Goal: Information Seeking & Learning: Find specific page/section

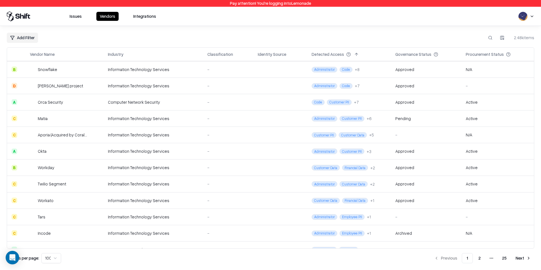
scroll to position [1320, 0]
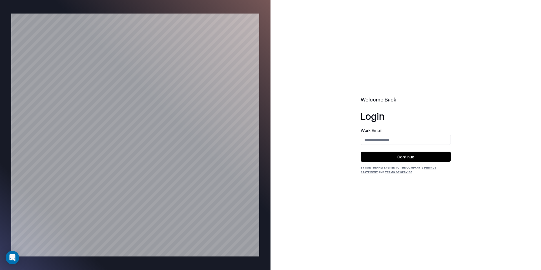
click at [379, 131] on label "Work Email" at bounding box center [406, 130] width 90 height 4
click at [379, 134] on div "Work Email" at bounding box center [406, 136] width 90 height 17
click at [379, 140] on input "email" at bounding box center [406, 140] width 90 height 10
type input "**********"
click at [416, 159] on button "Continue" at bounding box center [406, 157] width 90 height 10
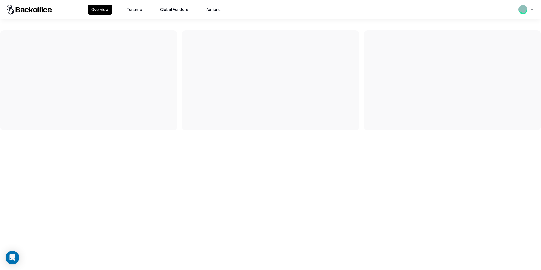
click at [126, 10] on button "Tenants" at bounding box center [134, 10] width 22 height 10
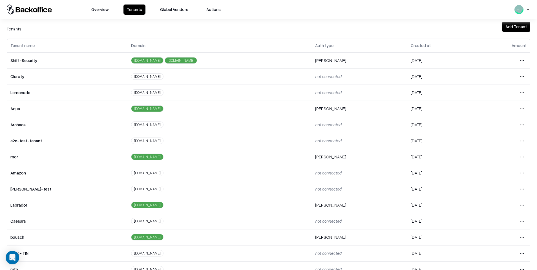
scroll to position [10, 0]
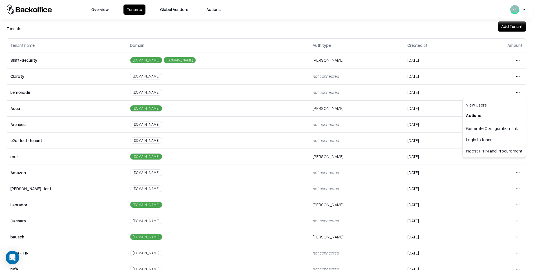
click at [513, 90] on html "Overview Tenants Global Vendors Actions Tenants Add Tenant Tenant name Domain A…" at bounding box center [268, 135] width 537 height 270
click at [483, 141] on div "Login to tenant" at bounding box center [494, 139] width 61 height 11
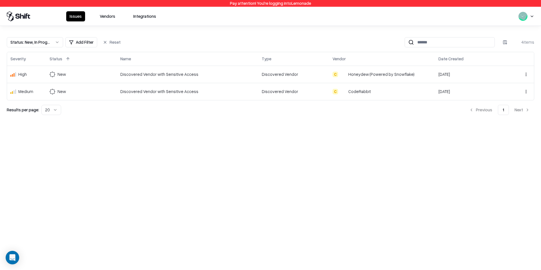
click at [108, 17] on button "Vendors" at bounding box center [107, 16] width 22 height 10
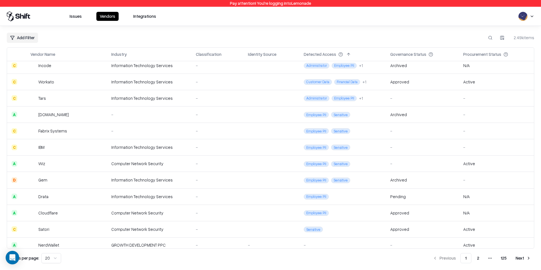
scroll to position [134, 0]
click at [480, 259] on button "2" at bounding box center [478, 258] width 11 height 10
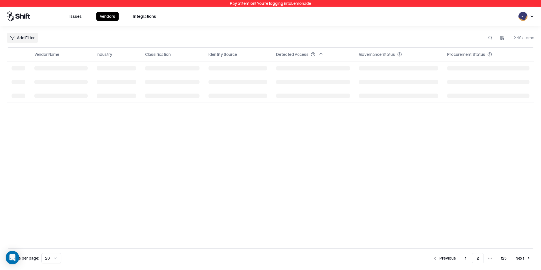
scroll to position [0, 0]
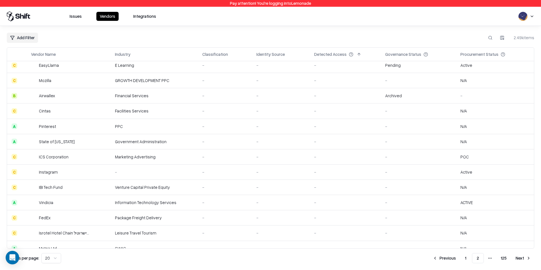
scroll to position [118, 0]
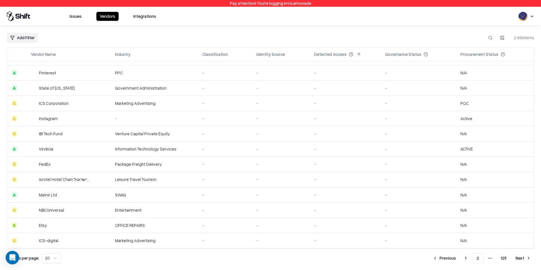
click at [62, 117] on div "Instagram" at bounding box center [60, 119] width 59 height 6
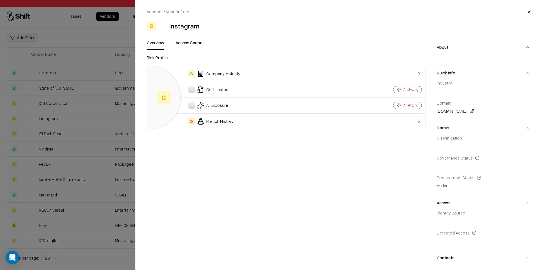
click at [184, 36] on div "Vendors / Vendor Card Close C Instagram Overview Access Scope Risk Profile C B …" at bounding box center [338, 135] width 406 height 270
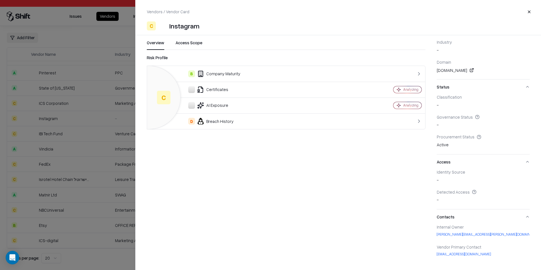
scroll to position [42, 0]
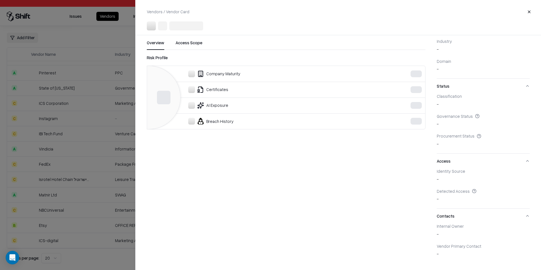
click at [41, 152] on div at bounding box center [270, 135] width 541 height 270
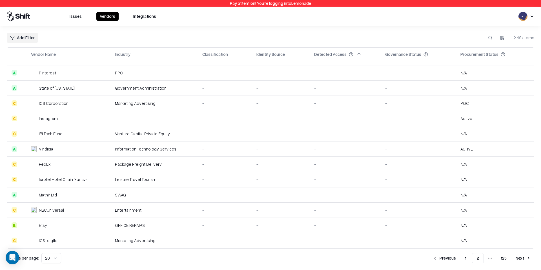
click at [67, 114] on td "Instagram" at bounding box center [68, 118] width 84 height 15
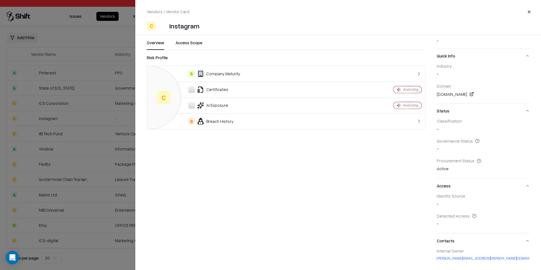
scroll to position [42, 0]
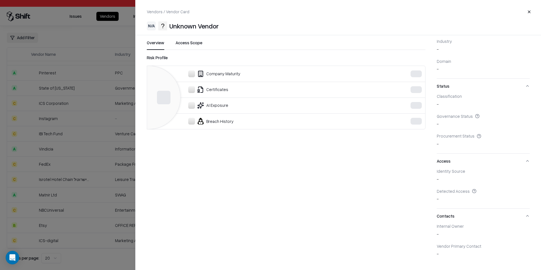
click at [104, 74] on div at bounding box center [270, 135] width 541 height 270
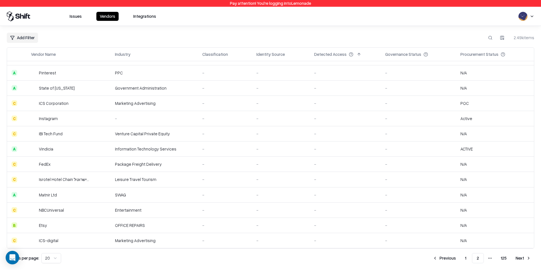
click at [68, 118] on div "Instagram" at bounding box center [60, 119] width 59 height 6
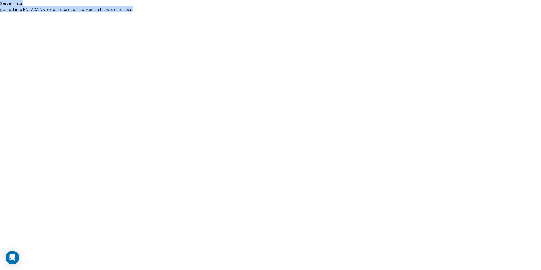
drag, startPoint x: 144, startPoint y: 25, endPoint x: 0, endPoint y: 3, distance: 145.3
click at [0, 3] on html "Server Error getaddrinfo EAI_AGAIN vendor-resolution-service.shift.svc.cluster.…" at bounding box center [270, 6] width 541 height 12
click at [82, 12] on html "Server Error getaddrinfo EAI_AGAIN vendor-resolution-service.shift.svc.cluster.…" at bounding box center [270, 6] width 541 height 12
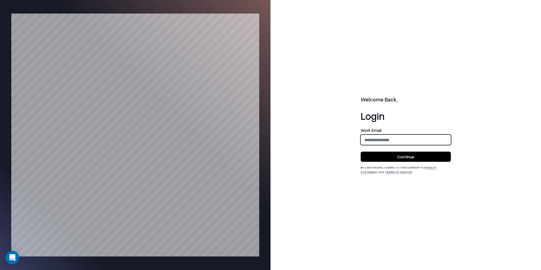
click at [405, 144] on input "email" at bounding box center [406, 140] width 90 height 10
type input "**********"
click at [403, 158] on button "Continue" at bounding box center [406, 157] width 90 height 10
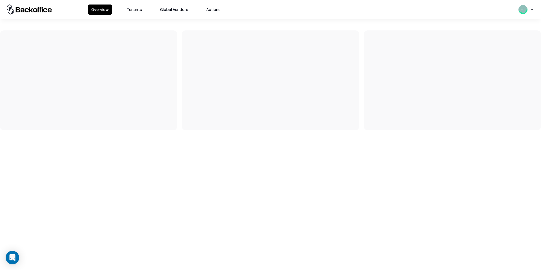
click at [134, 7] on button "Tenants" at bounding box center [134, 10] width 22 height 10
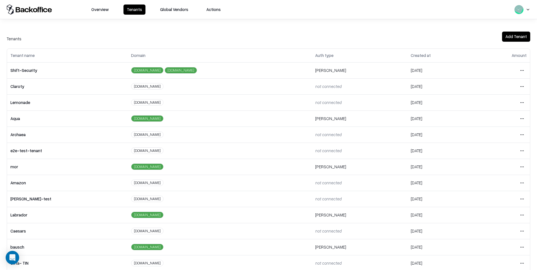
click at [523, 104] on td "Open menu" at bounding box center [502, 102] width 55 height 16
click at [521, 106] on html "Overview Tenants Global Vendors Actions Tenants Add Tenant Tenant name Domain A…" at bounding box center [270, 135] width 541 height 270
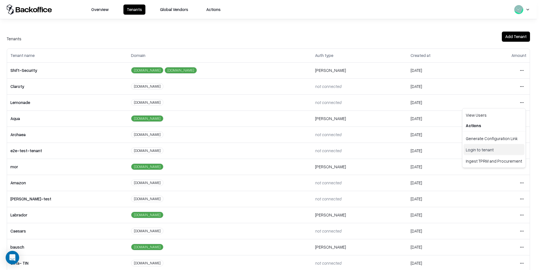
click at [476, 152] on div "Login to tenant" at bounding box center [494, 149] width 61 height 11
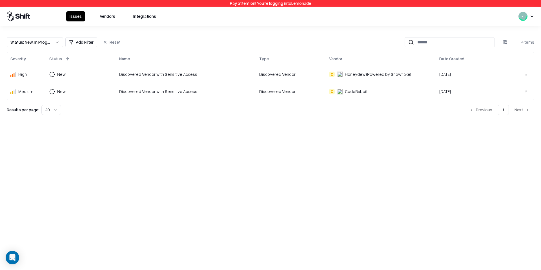
click at [105, 19] on button "Vendors" at bounding box center [107, 16] width 22 height 10
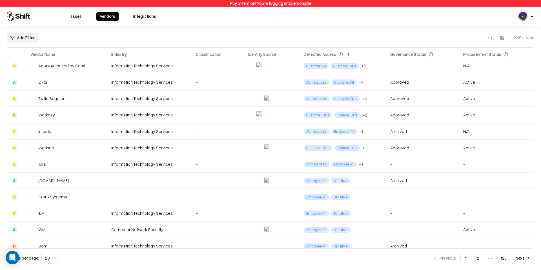
scroll to position [140, 0]
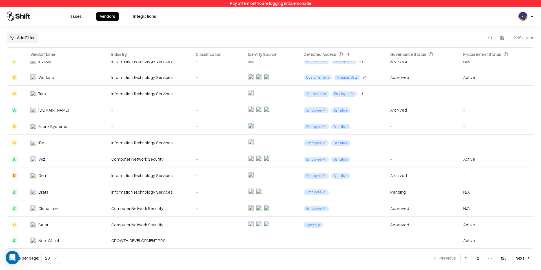
click at [479, 255] on button "2" at bounding box center [478, 258] width 11 height 10
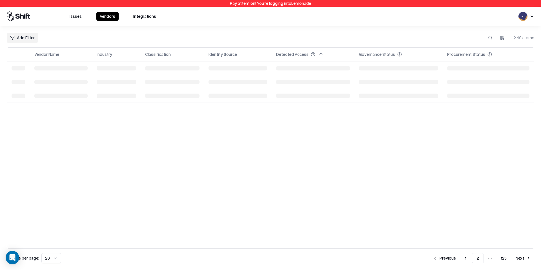
scroll to position [0, 0]
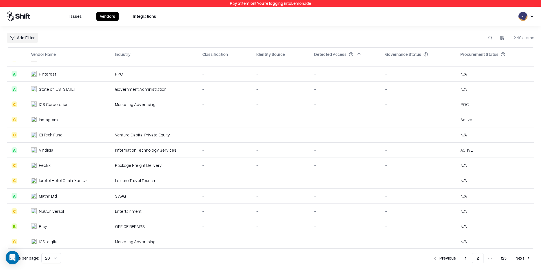
scroll to position [117, 0]
click at [56, 122] on div "Instagram" at bounding box center [48, 120] width 19 height 6
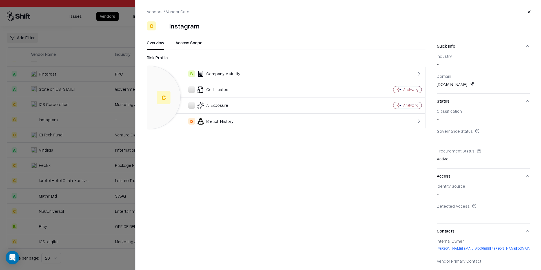
scroll to position [42, 0]
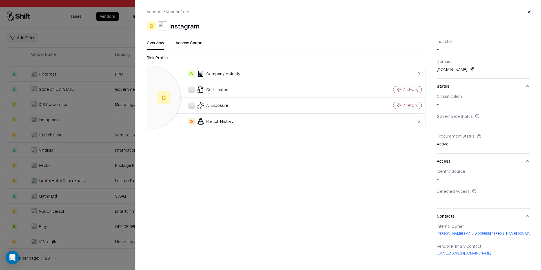
click at [30, 108] on div at bounding box center [270, 135] width 541 height 270
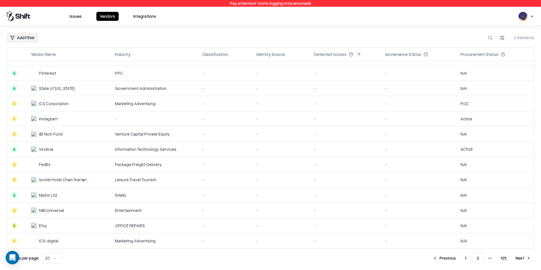
scroll to position [118, 0]
click at [44, 229] on td "Etsy" at bounding box center [68, 225] width 84 height 15
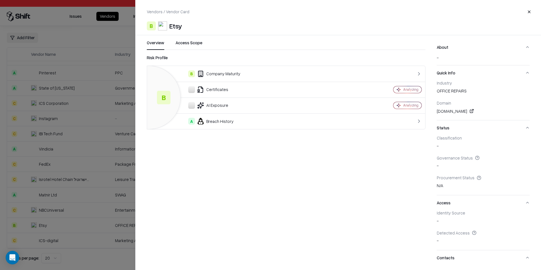
scroll to position [42, 0]
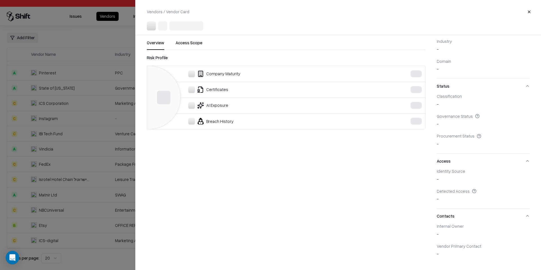
click at [97, 164] on div at bounding box center [270, 135] width 541 height 270
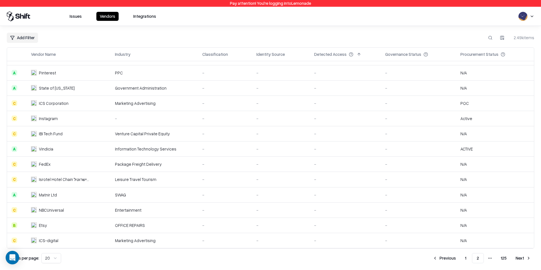
click at [73, 184] on td "Isrotel Hotel Chain רשת מלונות ישרוטל" at bounding box center [68, 179] width 84 height 15
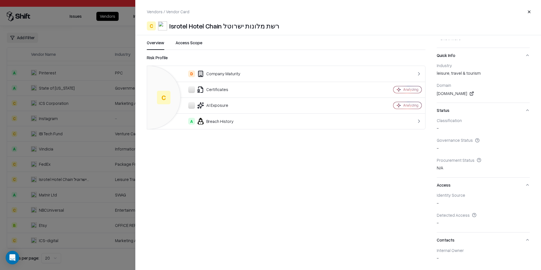
scroll to position [63, 0]
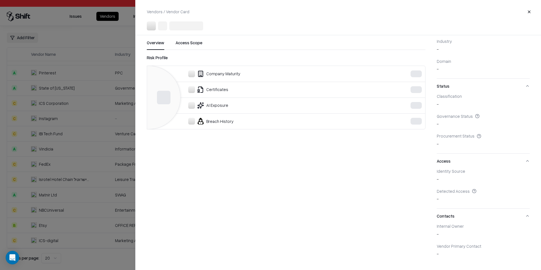
click at [56, 135] on div at bounding box center [270, 135] width 541 height 270
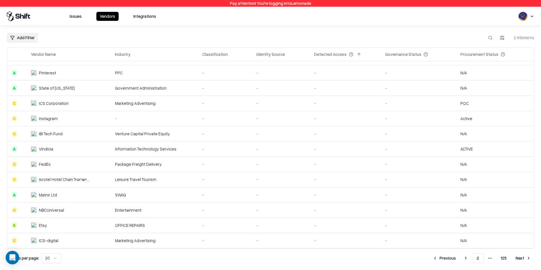
click at [515, 256] on button "Next" at bounding box center [523, 258] width 22 height 10
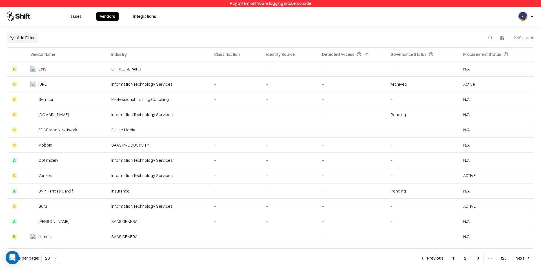
scroll to position [118, 0]
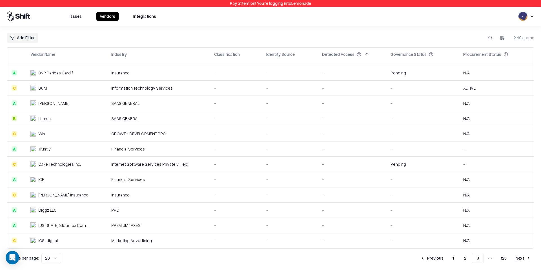
click at [524, 260] on button "Next" at bounding box center [523, 258] width 22 height 10
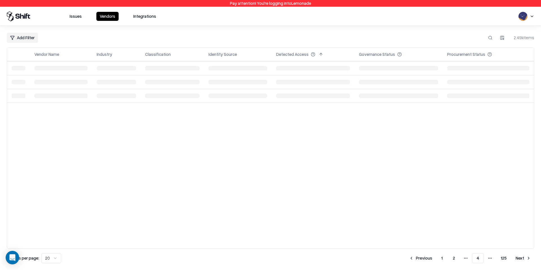
scroll to position [0, 0]
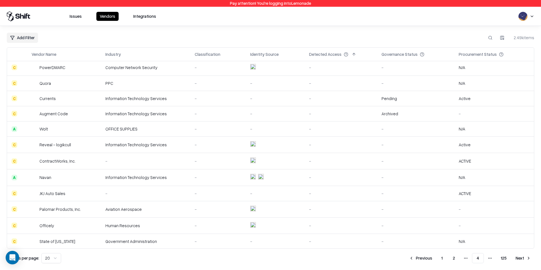
scroll to position [126, 0]
click at [517, 261] on button "Next" at bounding box center [523, 258] width 22 height 10
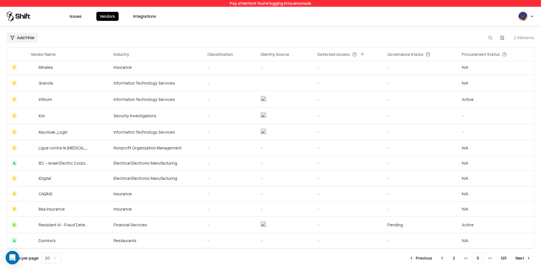
scroll to position [129, 0]
click at [97, 185] on td "IDigital" at bounding box center [67, 179] width 83 height 15
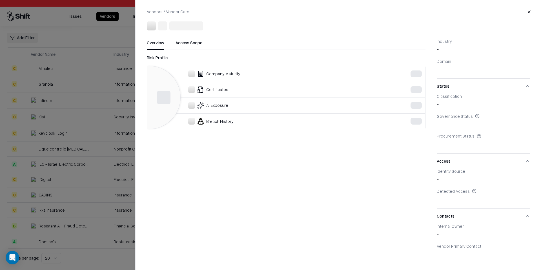
scroll to position [42, 0]
click at [112, 173] on div at bounding box center [270, 135] width 541 height 270
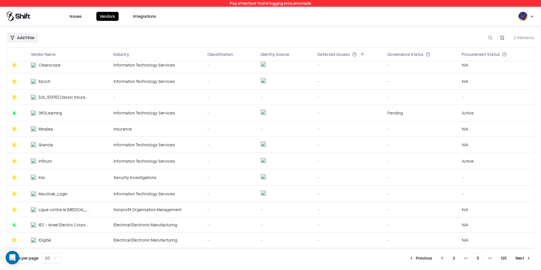
scroll to position [0, 0]
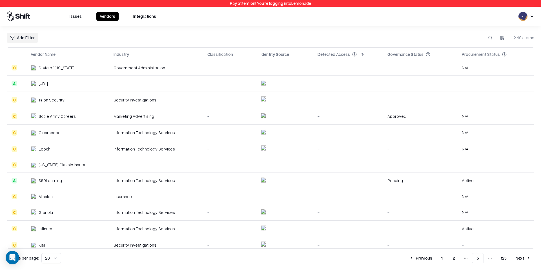
click at [476, 56] on div "Procurement Status" at bounding box center [481, 54] width 38 height 6
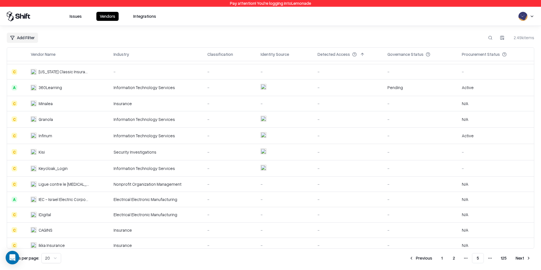
scroll to position [131, 0]
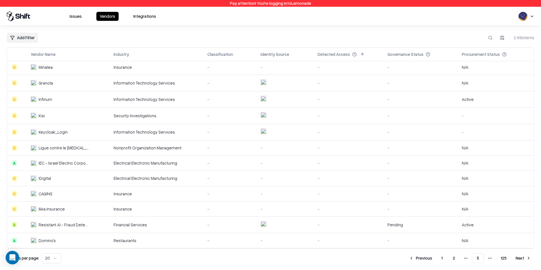
click at [523, 257] on button "Next" at bounding box center [523, 258] width 22 height 10
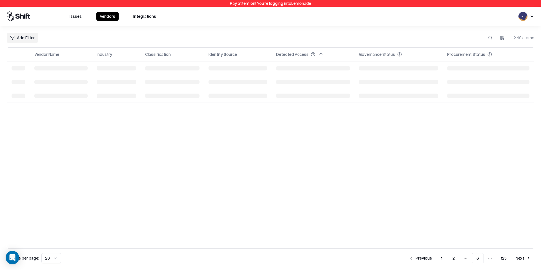
scroll to position [0, 0]
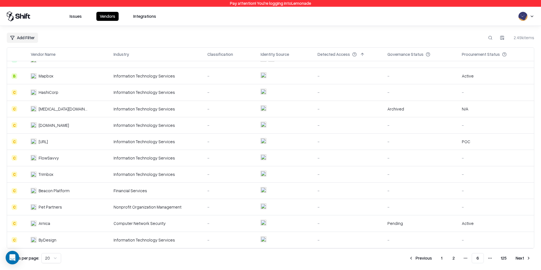
scroll to position [135, 0]
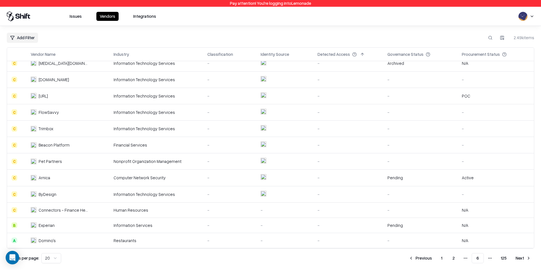
click at [55, 184] on td "Arnica" at bounding box center [67, 178] width 83 height 16
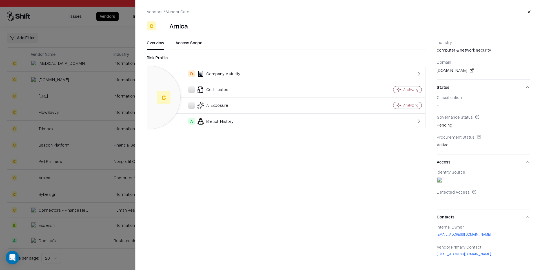
scroll to position [61, 0]
click at [194, 43] on button "Access Scope" at bounding box center [189, 45] width 27 height 10
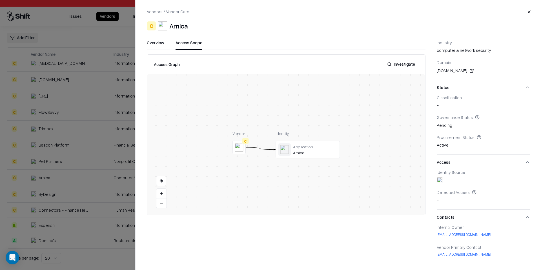
click at [87, 112] on div at bounding box center [270, 135] width 541 height 270
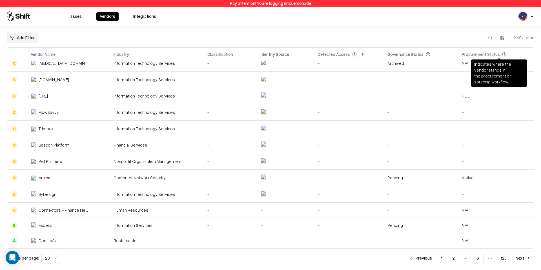
click at [489, 54] on div "Procurement Status" at bounding box center [481, 54] width 38 height 6
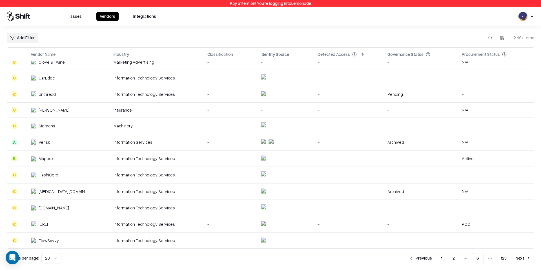
scroll to position [0, 0]
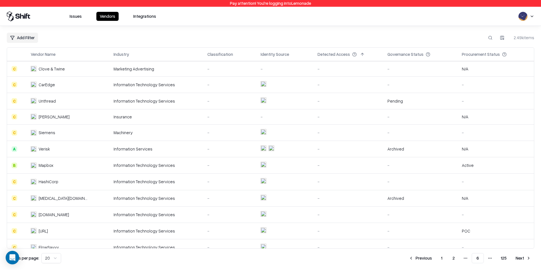
click at [31, 32] on div "Add Filter 2.49k items Vendor Name Industry Classification Identity Source Dete…" at bounding box center [270, 148] width 541 height 244
click at [28, 38] on html "Pay attention! You're logging into Lemonade Issues Vendors Integrations Add Fil…" at bounding box center [270, 135] width 541 height 270
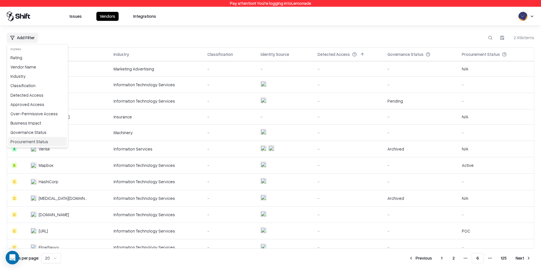
click at [39, 142] on div "Procurement Status" at bounding box center [37, 141] width 59 height 9
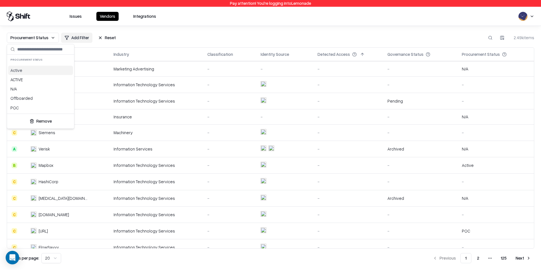
click at [37, 69] on div "Active" at bounding box center [40, 70] width 65 height 9
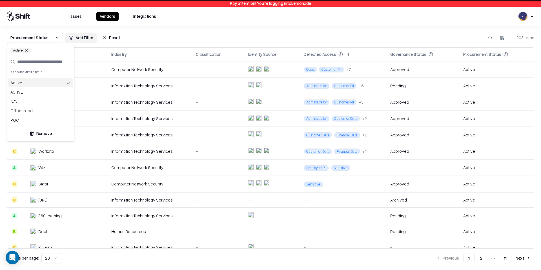
click at [222, 34] on html "Pay attention! You're logging into Lemonade Issues Vendors Integrations Procure…" at bounding box center [270, 135] width 541 height 270
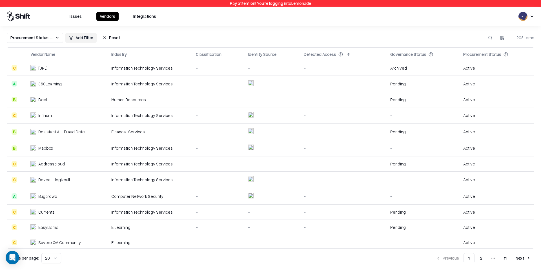
scroll to position [131, 0]
click at [91, 200] on td "Bugcrowd" at bounding box center [66, 197] width 81 height 16
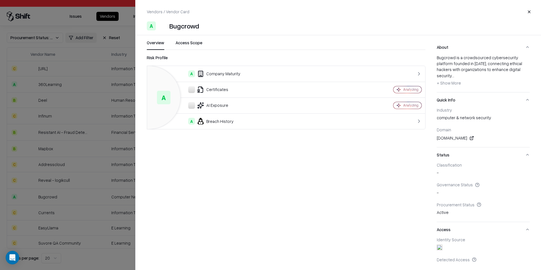
scroll to position [68, 0]
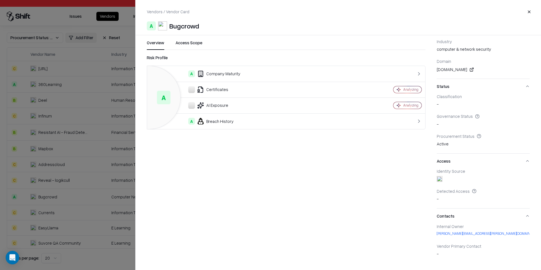
click at [65, 176] on div at bounding box center [270, 135] width 541 height 270
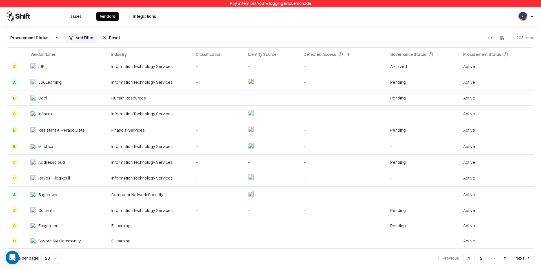
scroll to position [134, 0]
click at [72, 226] on div "EasyLlama" at bounding box center [59, 225] width 59 height 6
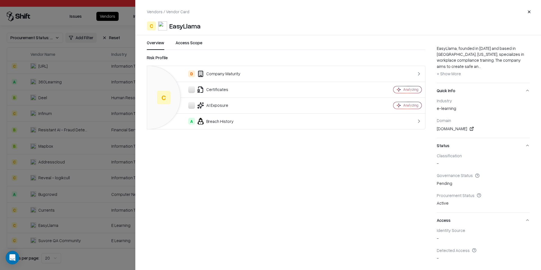
scroll to position [63, 0]
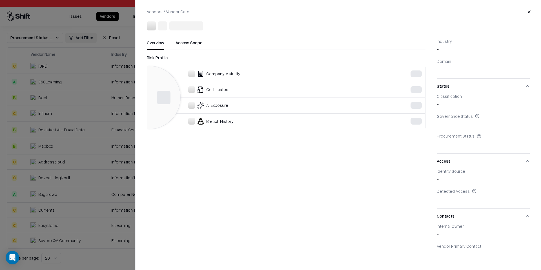
click at [106, 209] on div at bounding box center [270, 135] width 541 height 270
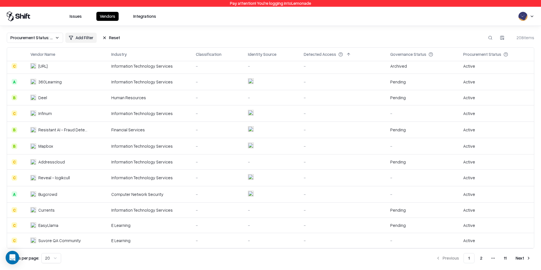
click at [531, 260] on button "Next" at bounding box center [523, 258] width 22 height 10
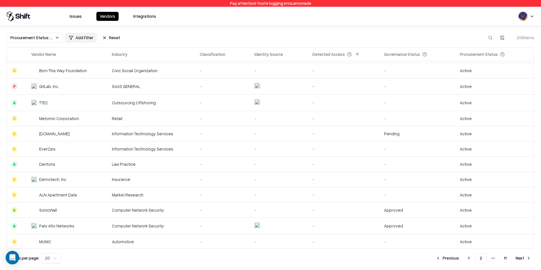
scroll to position [124, 0]
click at [516, 258] on button "Next" at bounding box center [523, 258] width 22 height 10
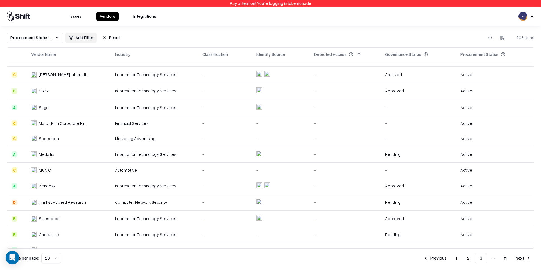
scroll to position [129, 0]
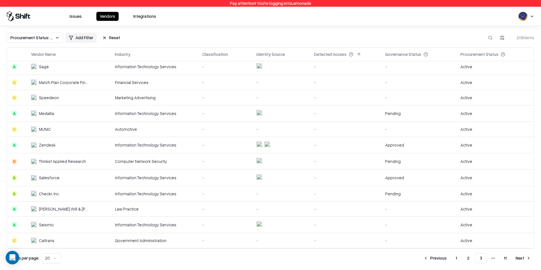
click at [98, 229] on td "Seismic" at bounding box center [68, 224] width 84 height 16
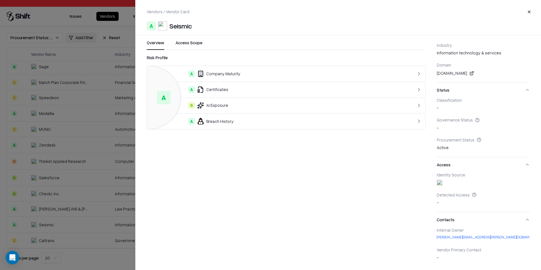
scroll to position [68, 0]
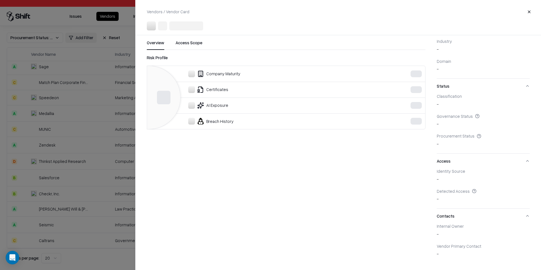
scroll to position [42, 0]
click at [95, 158] on div at bounding box center [270, 135] width 541 height 270
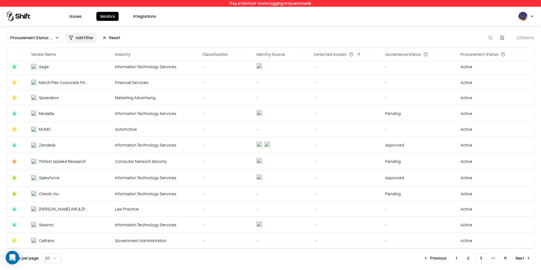
click at [528, 260] on button "Next" at bounding box center [523, 258] width 22 height 10
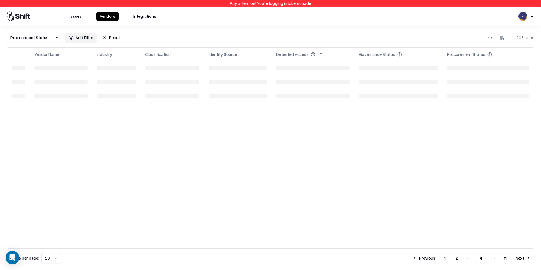
scroll to position [0, 0]
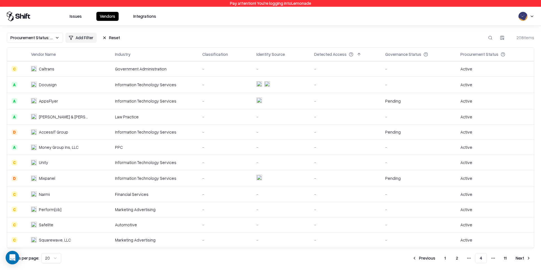
click at [88, 153] on td "Money Group Ins, LLC" at bounding box center [68, 147] width 84 height 15
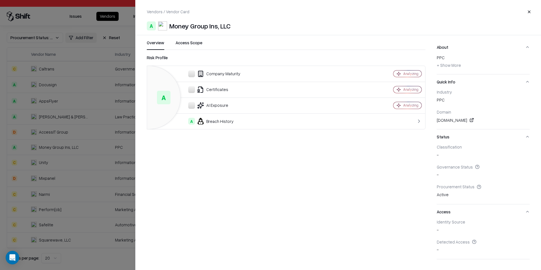
click at [58, 149] on div at bounding box center [270, 135] width 541 height 270
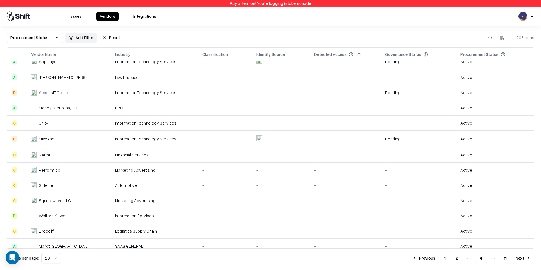
scroll to position [123, 0]
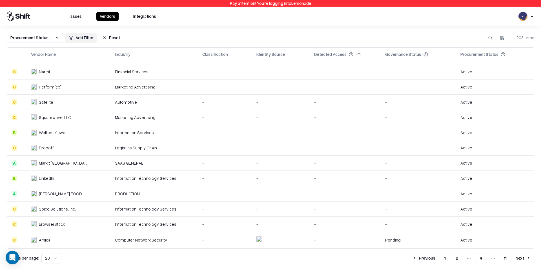
click at [525, 254] on button "Next" at bounding box center [523, 258] width 22 height 10
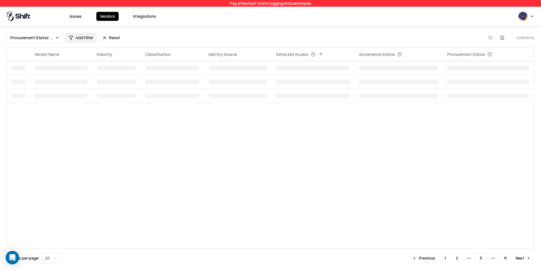
scroll to position [0, 0]
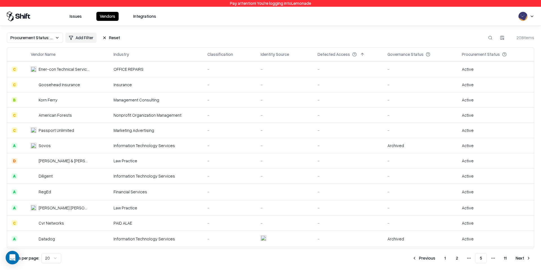
scroll to position [121, 0]
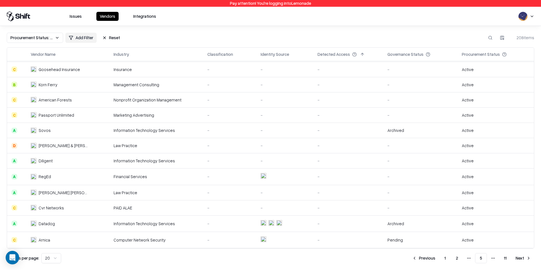
click at [526, 257] on button "Next" at bounding box center [523, 258] width 22 height 10
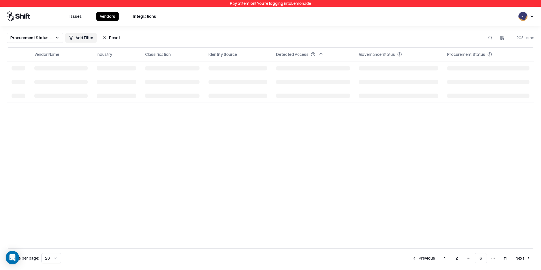
scroll to position [0, 0]
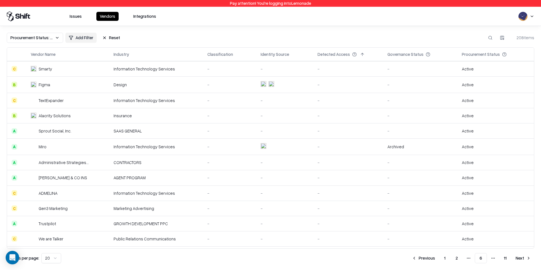
scroll to position [120, 0]
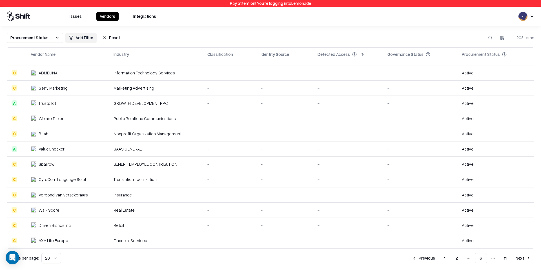
click at [424, 254] on button "Previous" at bounding box center [424, 258] width 30 height 10
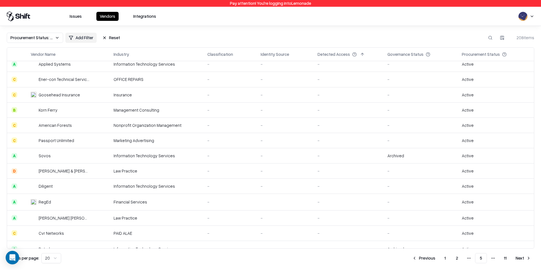
scroll to position [121, 0]
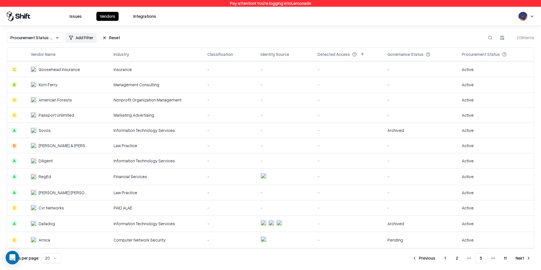
click at [429, 262] on button "Previous" at bounding box center [424, 258] width 30 height 10
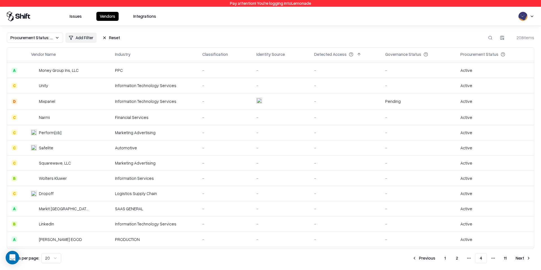
scroll to position [123, 0]
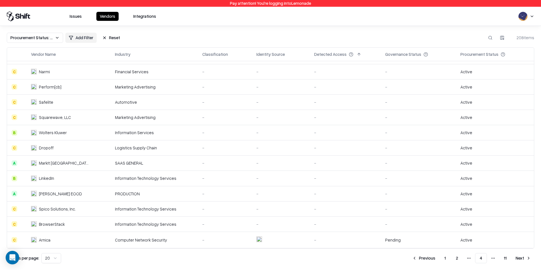
click at [524, 256] on button "Next" at bounding box center [523, 258] width 22 height 10
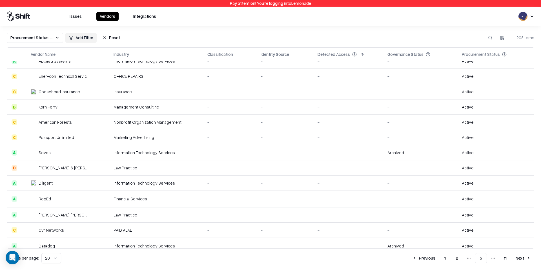
scroll to position [121, 0]
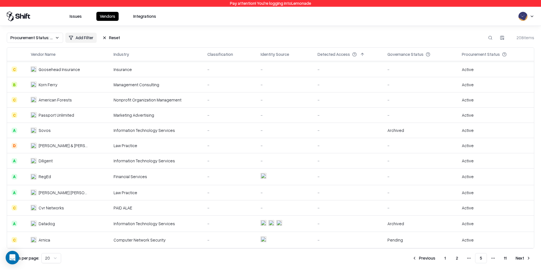
click at [428, 260] on button "Previous" at bounding box center [424, 258] width 30 height 10
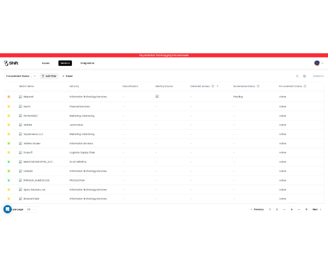
scroll to position [123, 0]
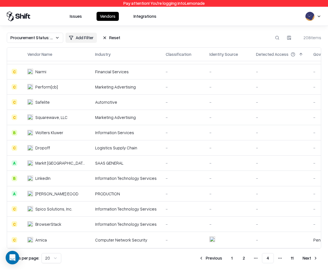
click at [260, 259] on span "More pages" at bounding box center [255, 258] width 10 height 10
click at [215, 262] on button "Previous" at bounding box center [210, 258] width 30 height 10
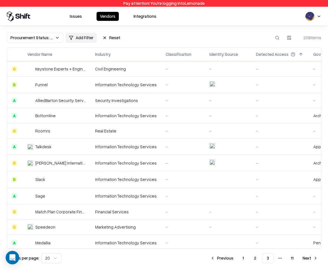
scroll to position [134, 0]
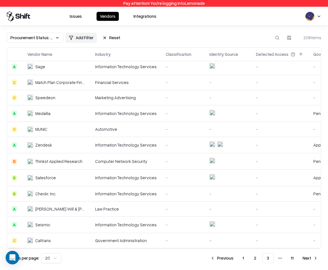
click at [317, 259] on button "Next" at bounding box center [310, 258] width 22 height 10
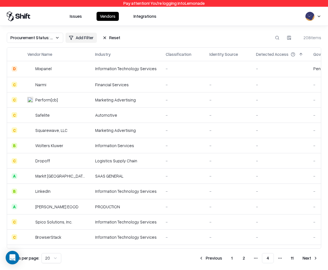
scroll to position [127, 0]
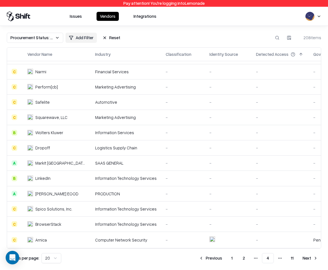
click at [310, 257] on button "Next" at bounding box center [310, 258] width 22 height 10
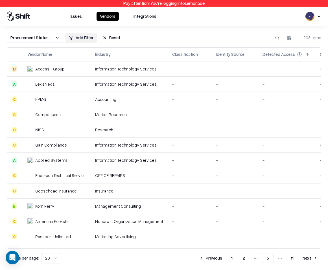
scroll to position [126, 0]
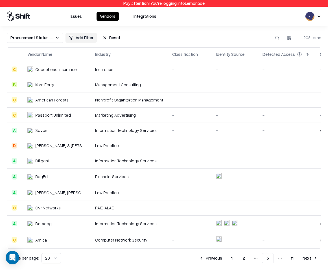
click at [129, 237] on div "Computer Network Security" at bounding box center [129, 240] width 68 height 6
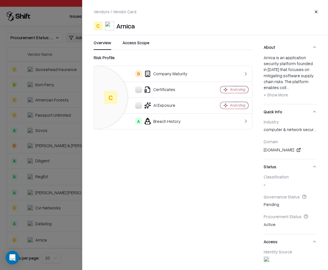
click at [49, 229] on div at bounding box center [164, 135] width 328 height 270
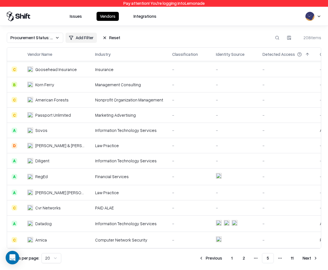
click at [219, 257] on button "Previous" at bounding box center [210, 258] width 30 height 10
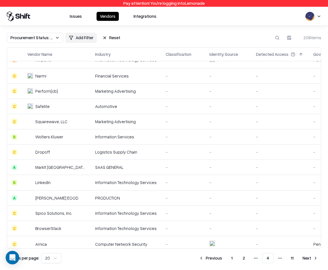
scroll to position [127, 0]
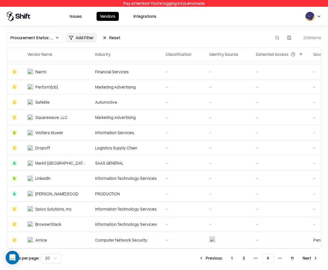
click at [67, 232] on td "Arnica" at bounding box center [57, 240] width 68 height 16
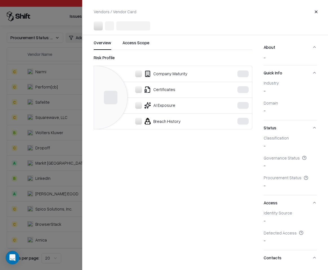
click at [66, 194] on div at bounding box center [164, 135] width 328 height 270
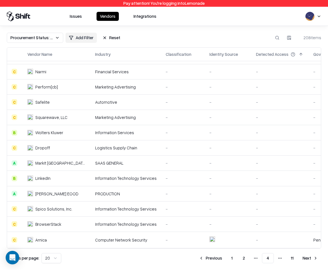
click at [307, 258] on button "Next" at bounding box center [310, 258] width 22 height 10
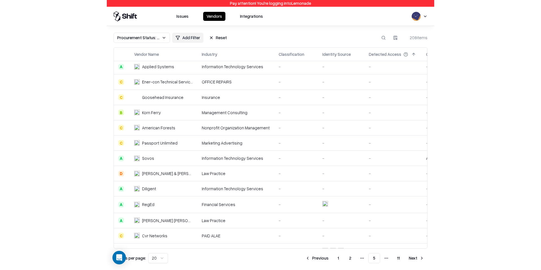
scroll to position [126, 0]
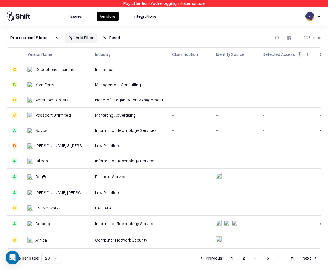
click at [62, 237] on div "Arnica" at bounding box center [56, 240] width 59 height 6
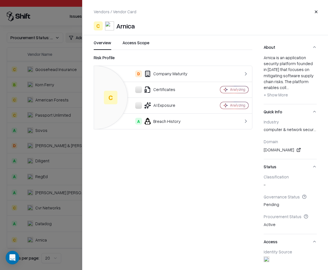
click at [14, 127] on div at bounding box center [164, 135] width 328 height 270
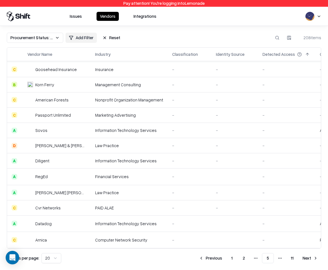
scroll to position [126, 0]
click at [214, 262] on button "Previous" at bounding box center [210, 258] width 30 height 10
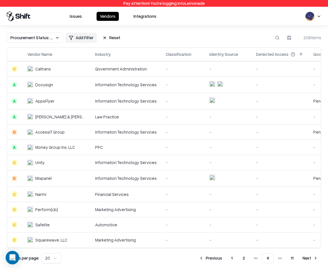
click at [229, 261] on button "1" at bounding box center [231, 258] width 10 height 10
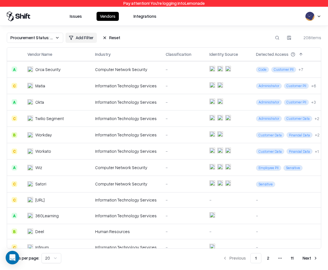
click at [311, 258] on button "Next" at bounding box center [310, 258] width 22 height 10
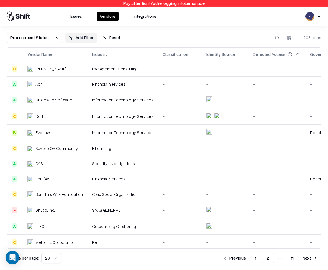
click at [310, 258] on button "Next" at bounding box center [310, 258] width 22 height 10
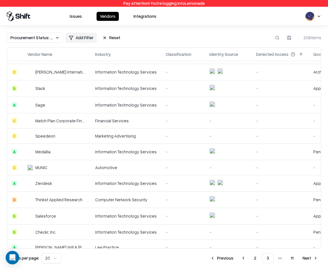
scroll to position [134, 0]
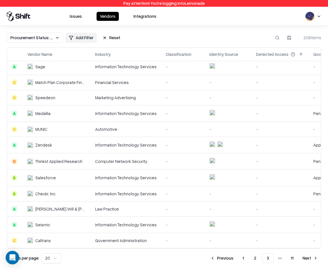
click at [308, 259] on button "Next" at bounding box center [310, 258] width 22 height 10
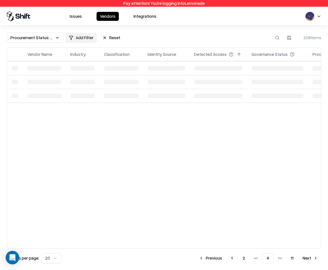
scroll to position [0, 0]
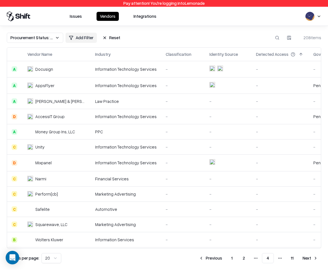
scroll to position [127, 0]
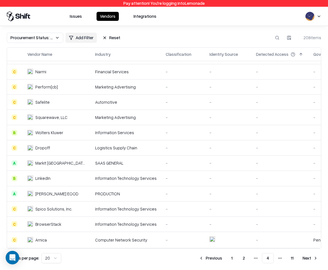
click at [235, 255] on button "1" at bounding box center [231, 258] width 10 height 10
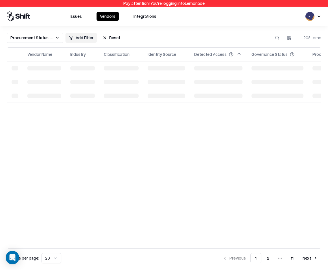
scroll to position [0, 0]
